Goal: Task Accomplishment & Management: Use online tool/utility

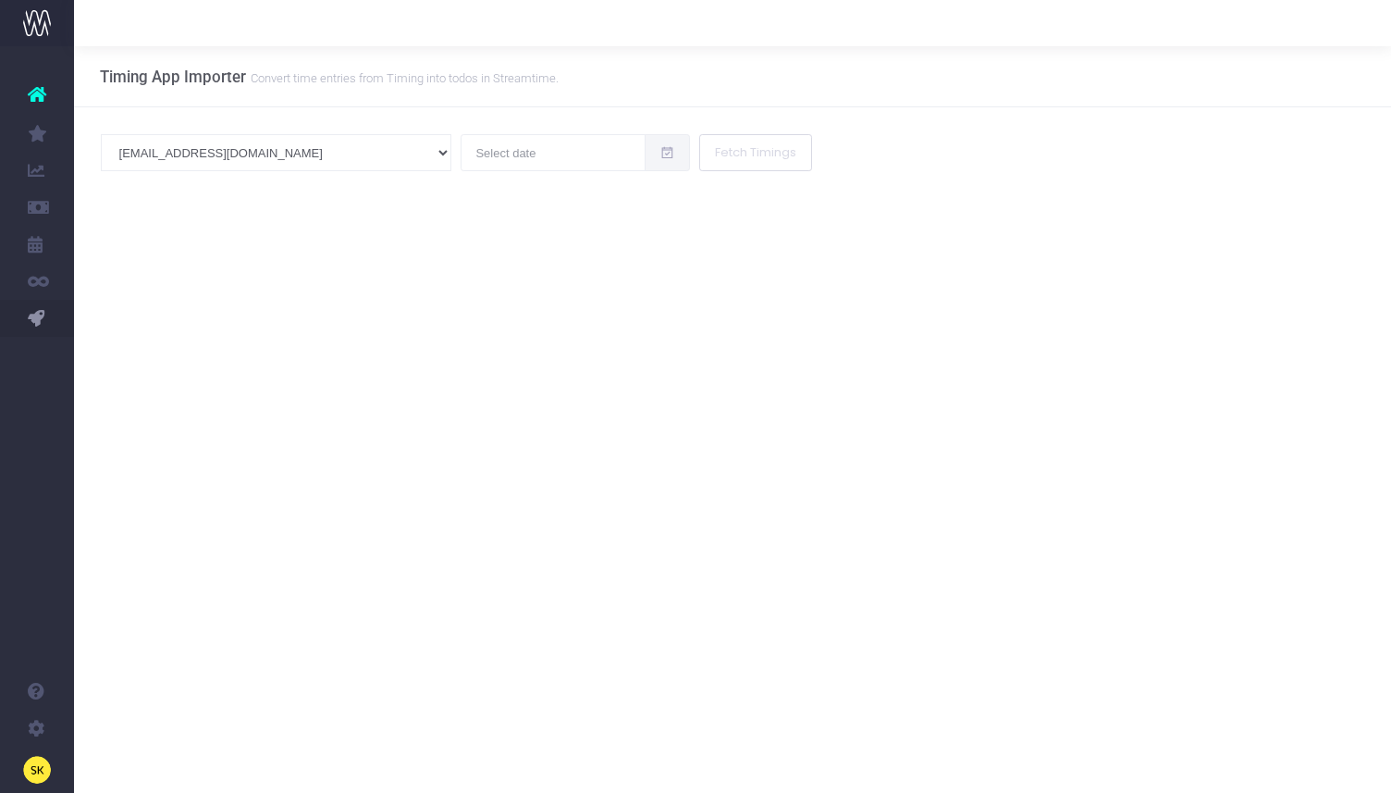
click at [125, 174] on div "sk@studiofury.com andy@studiofury.com luke@studiofury.com irvin@studiofury.com …" at bounding box center [732, 171] width 1317 height 128
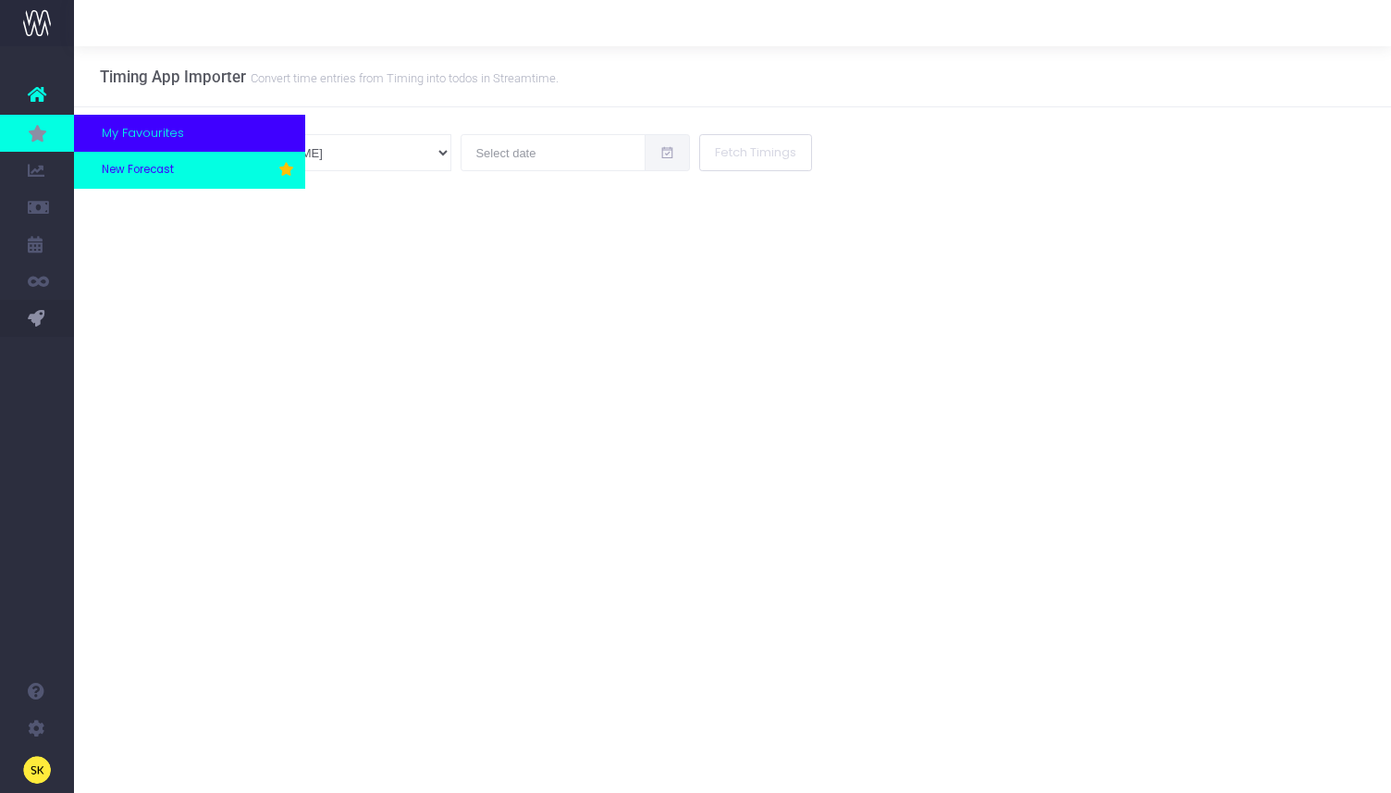
click at [131, 167] on span "New Forecast" at bounding box center [138, 170] width 72 height 17
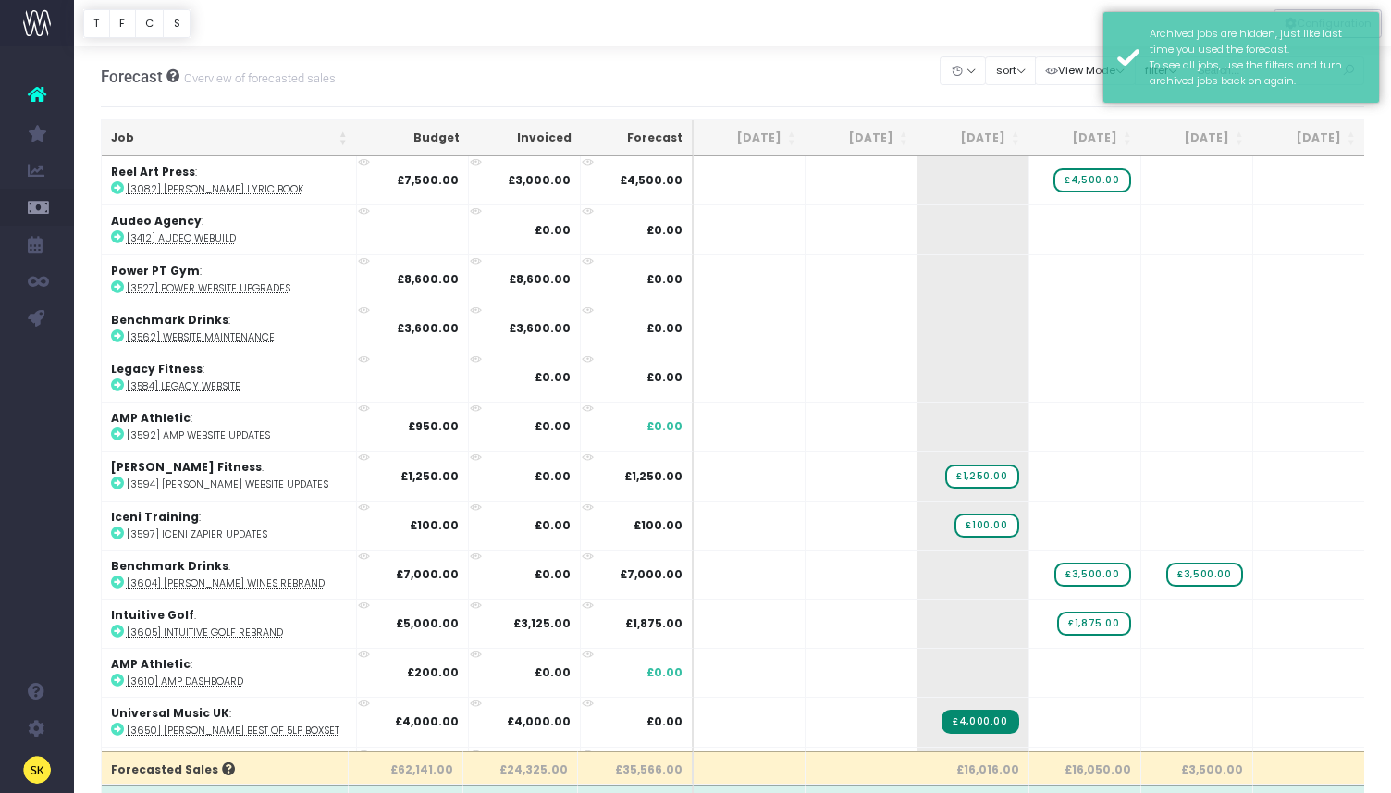
click at [876, 33] on div at bounding box center [732, 23] width 1317 height 46
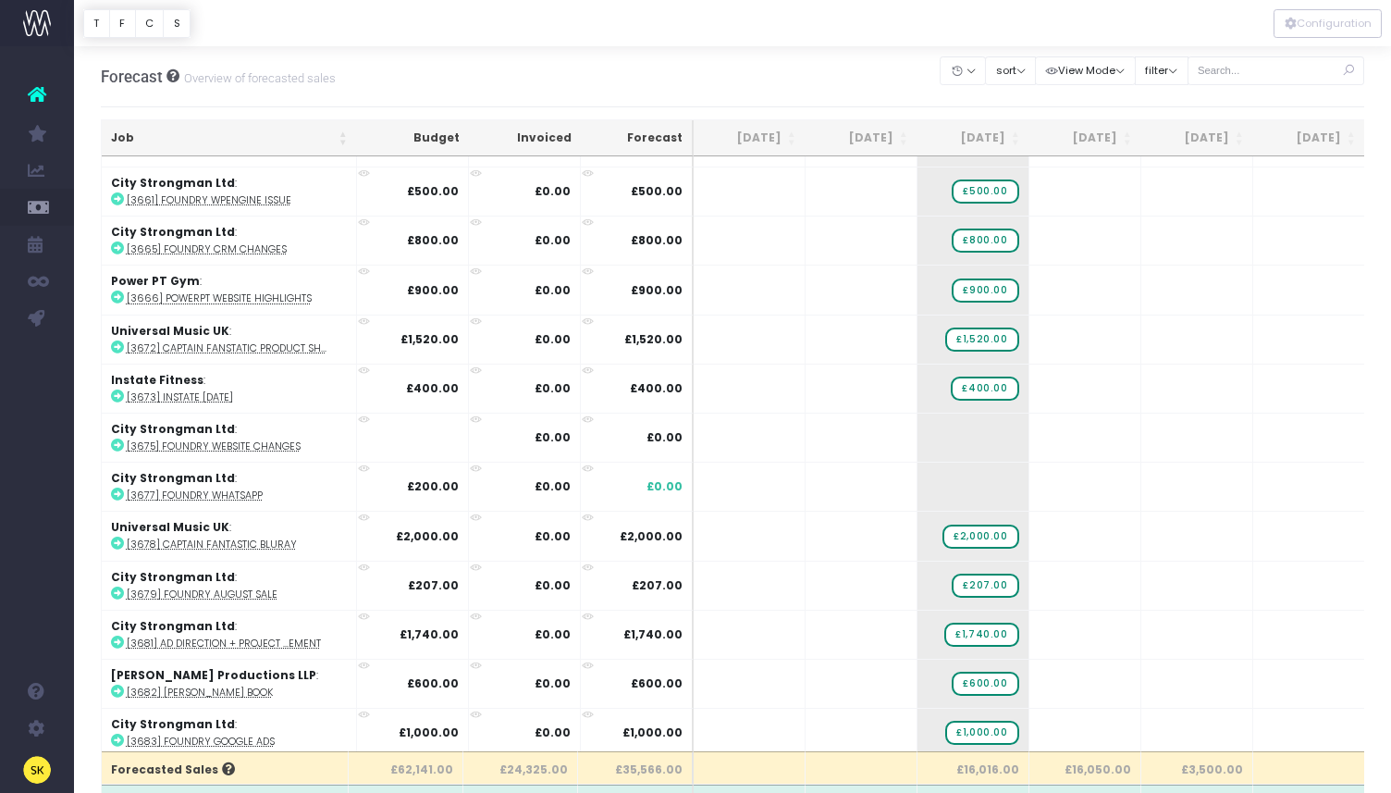
scroll to position [746, 0]
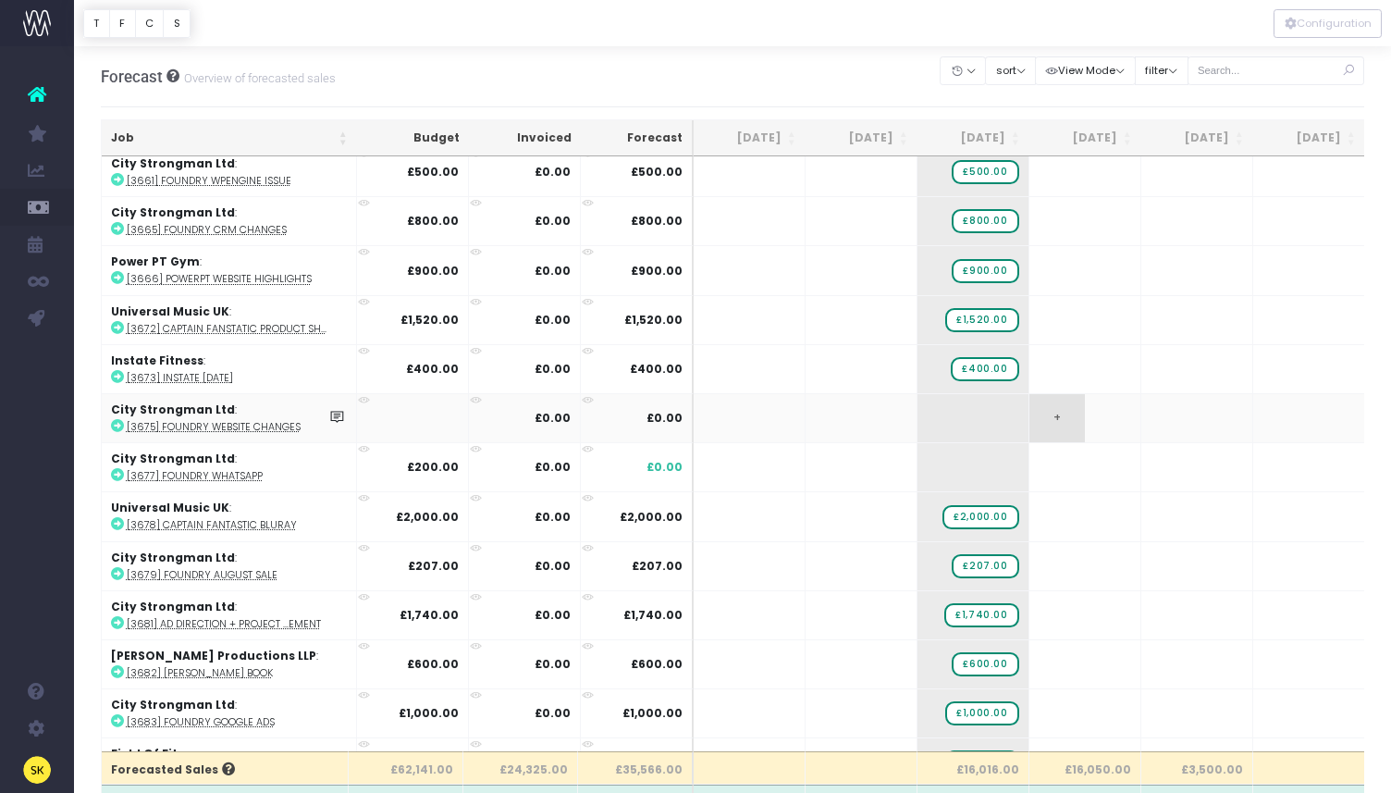
click at [1058, 422] on span "+" at bounding box center [1056, 418] width 55 height 48
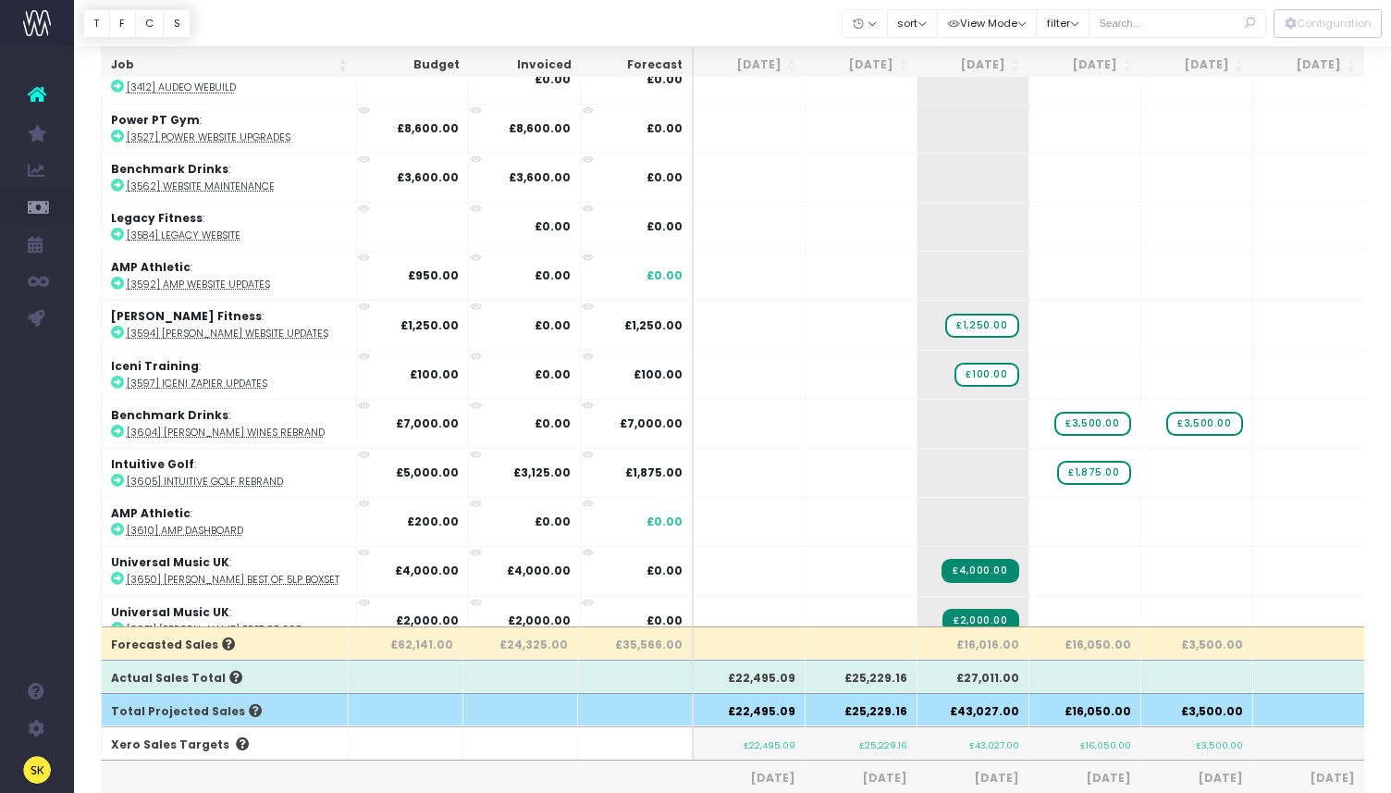
scroll to position [0, 0]
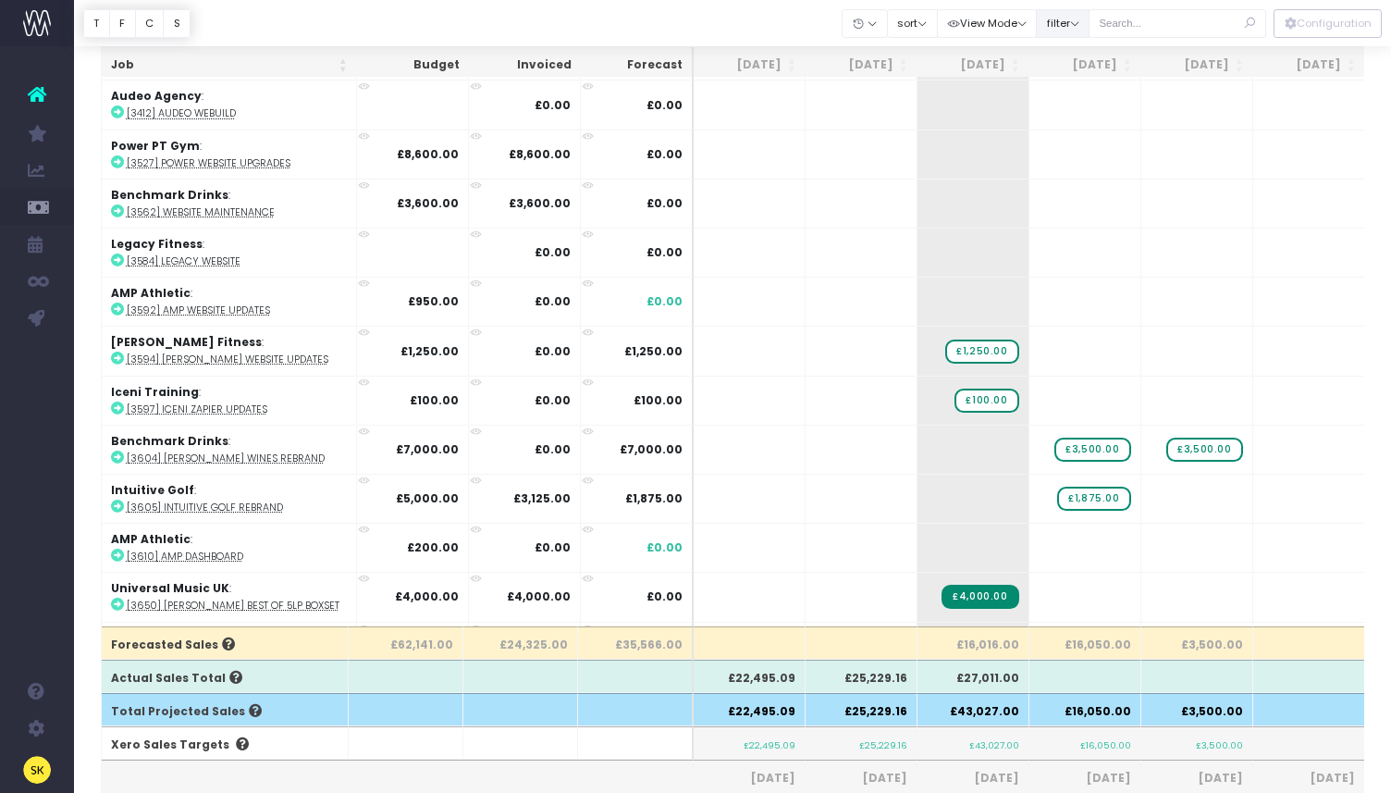
click at [1089, 29] on button "filter" at bounding box center [1063, 23] width 54 height 29
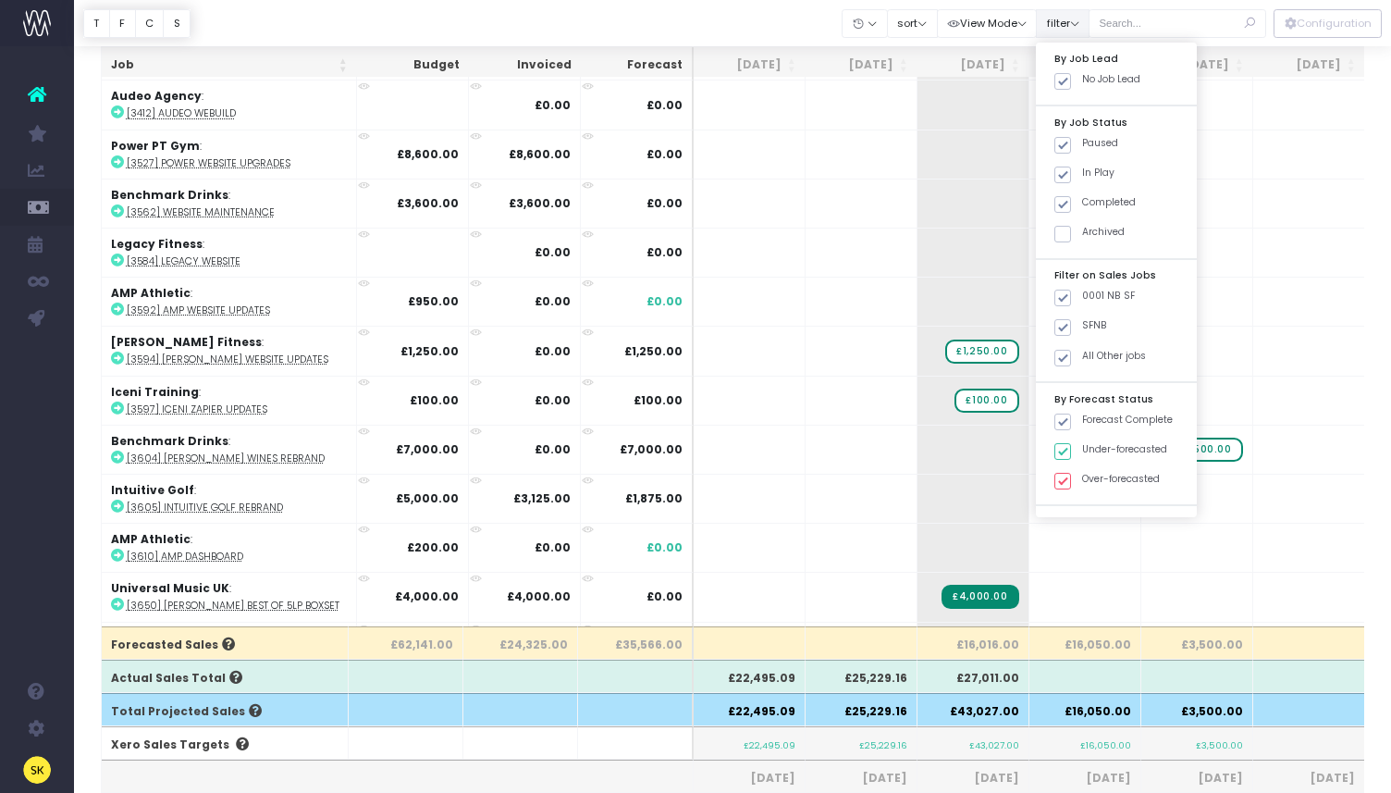
click at [1089, 29] on button "filter" at bounding box center [1063, 23] width 54 height 29
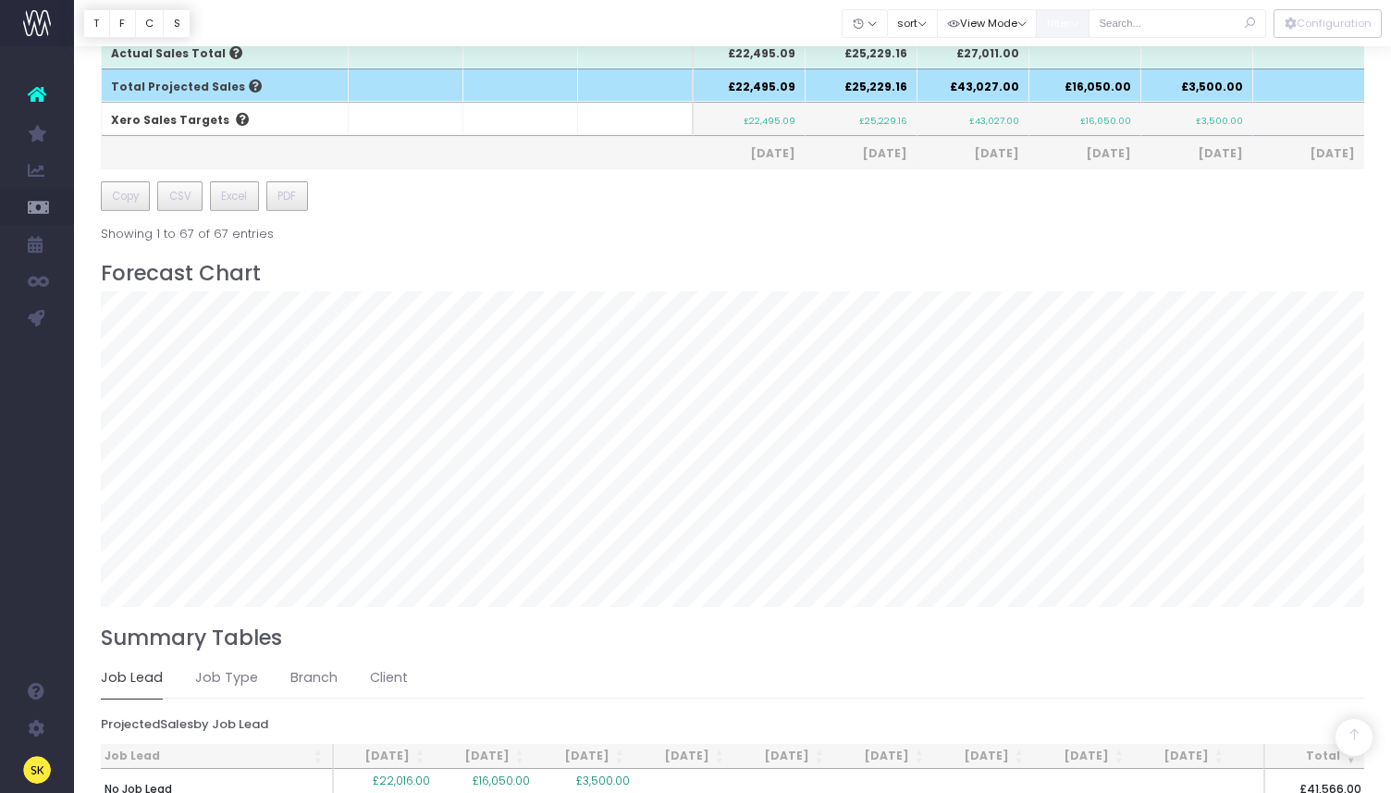
scroll to position [838, 0]
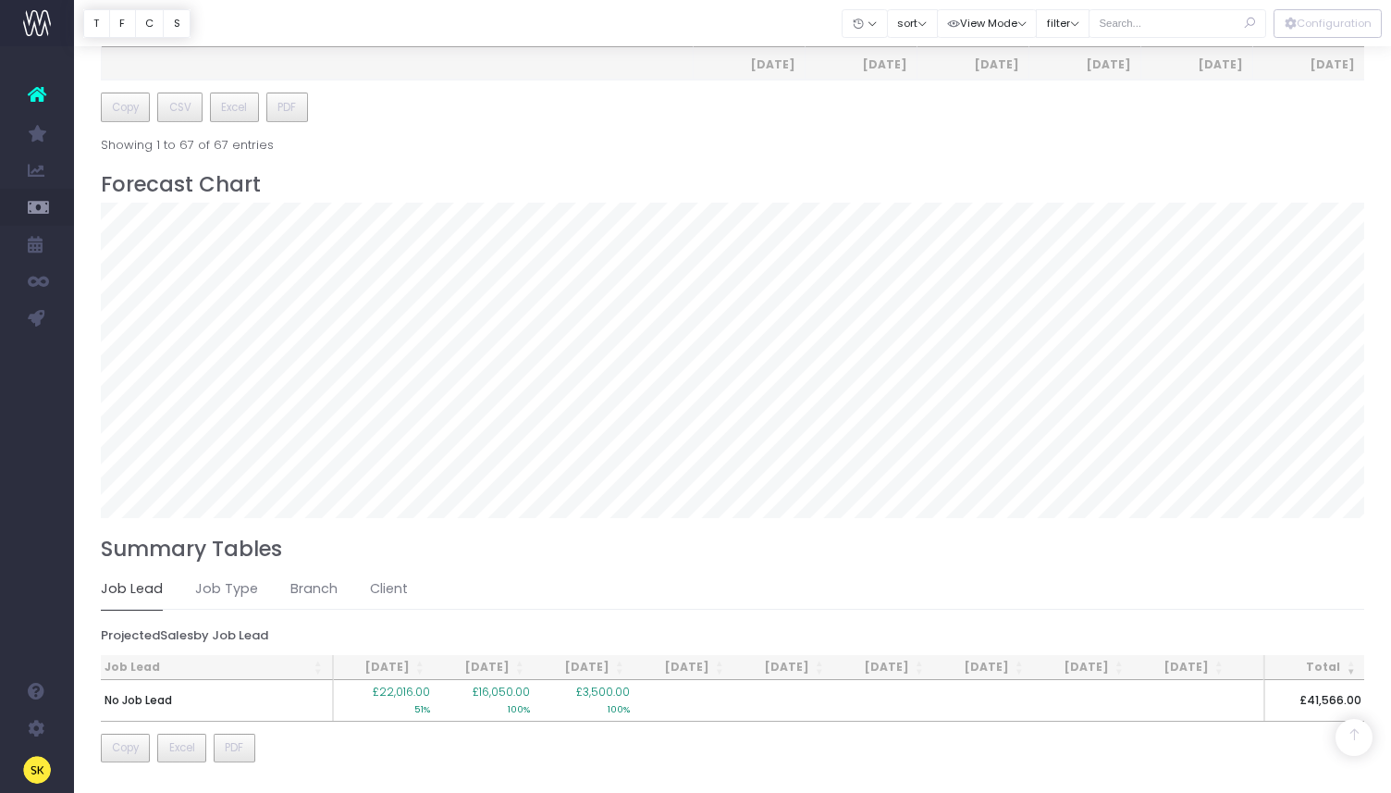
click at [582, 671] on th "[DATE]" at bounding box center [584, 667] width 100 height 25
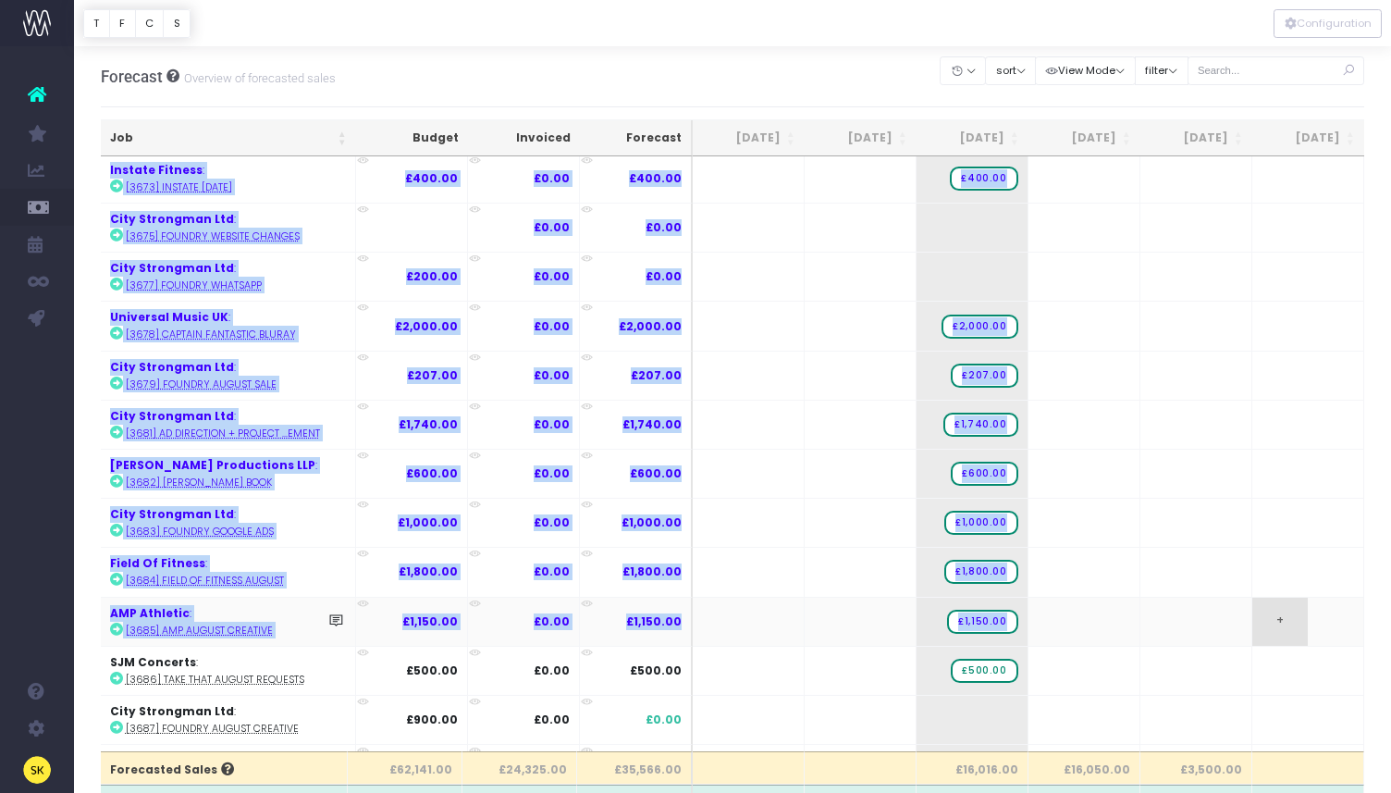
scroll to position [949, 1]
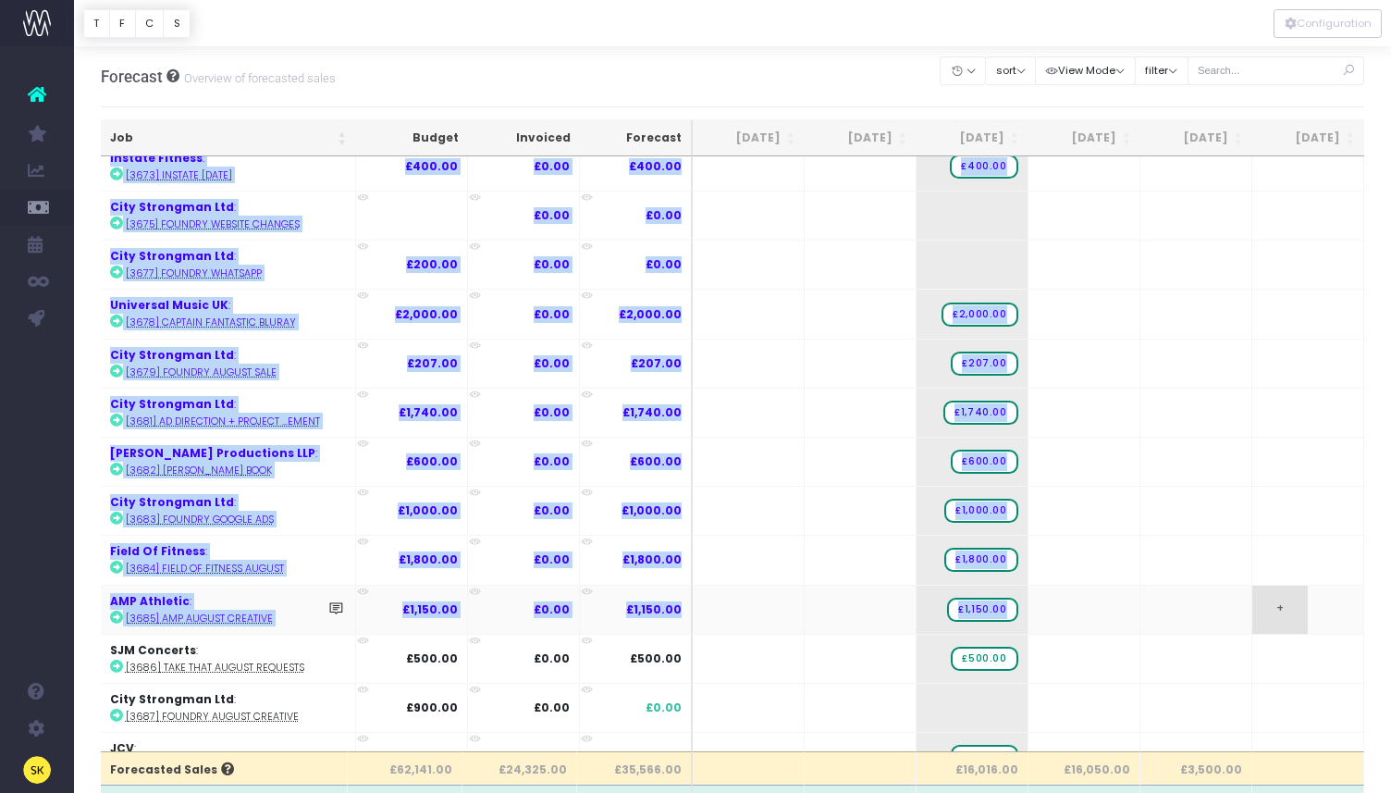
drag, startPoint x: 1358, startPoint y: 338, endPoint x: 1349, endPoint y: 600, distance: 261.8
click at [1349, 600] on tbody "Reel Art Press : [3082] Bob Dylan Lyric Book £7,500.00 £3,000.00 £4,500.00 + + …" at bounding box center [1180, 116] width 2158 height 1819
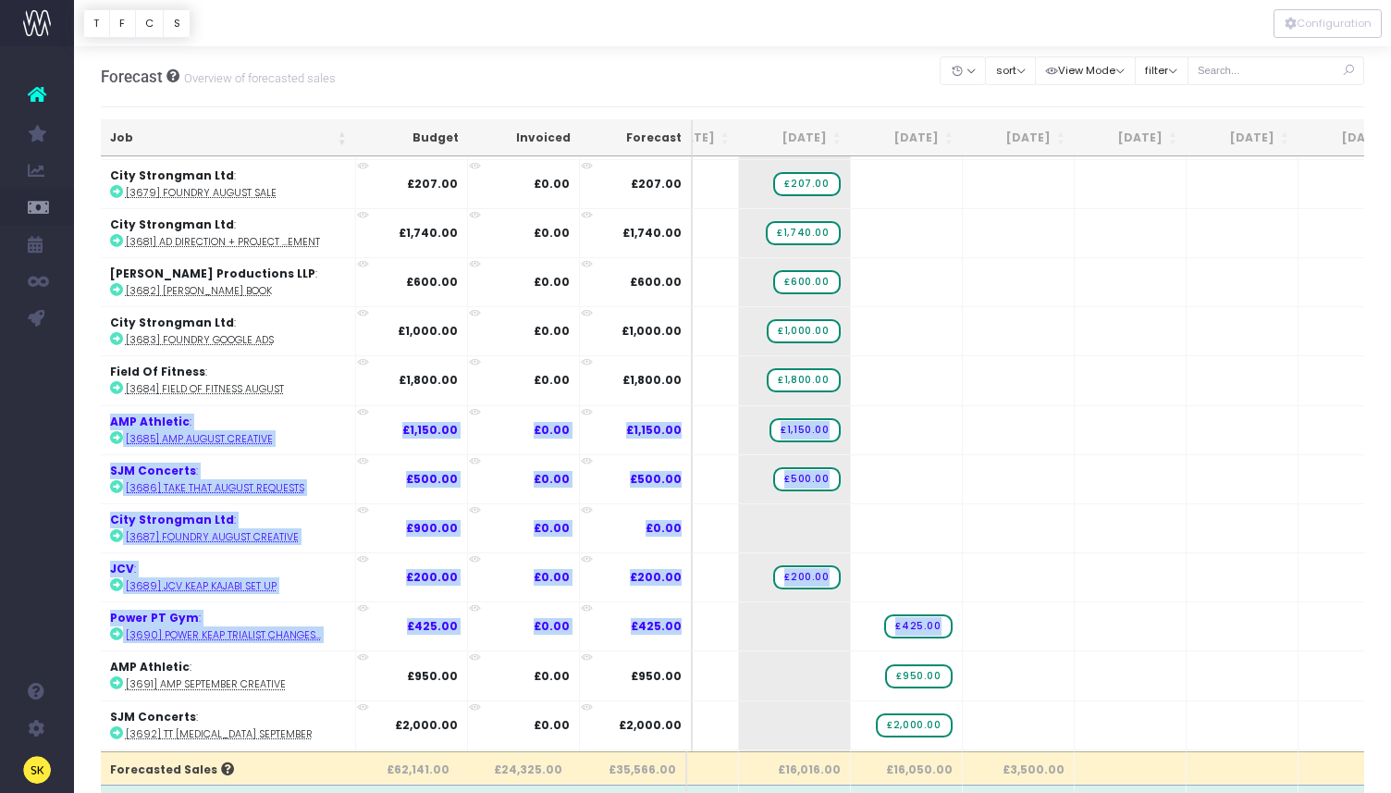
scroll to position [1137, 284]
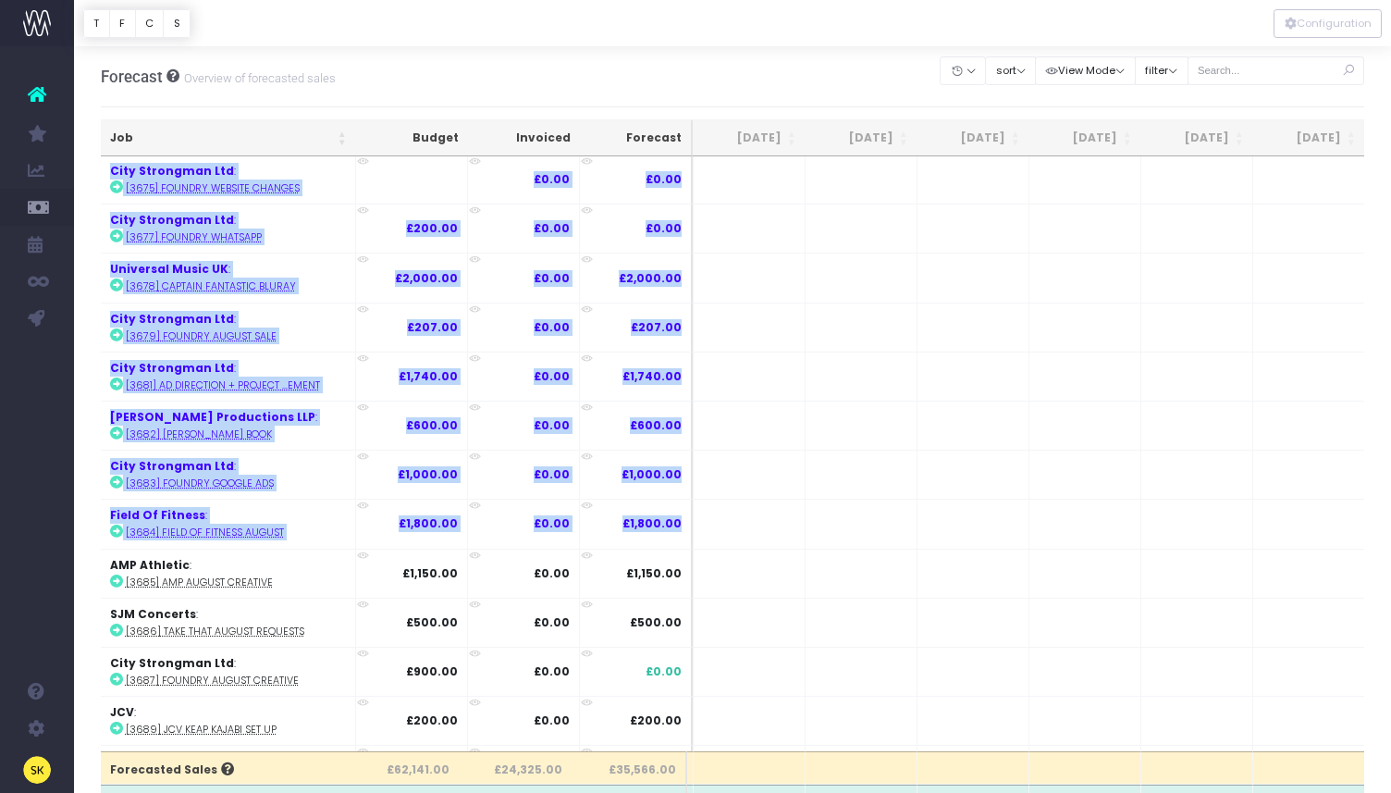
drag, startPoint x: 1358, startPoint y: 539, endPoint x: 1388, endPoint y: 551, distance: 31.9
